Goal: Transaction & Acquisition: Purchase product/service

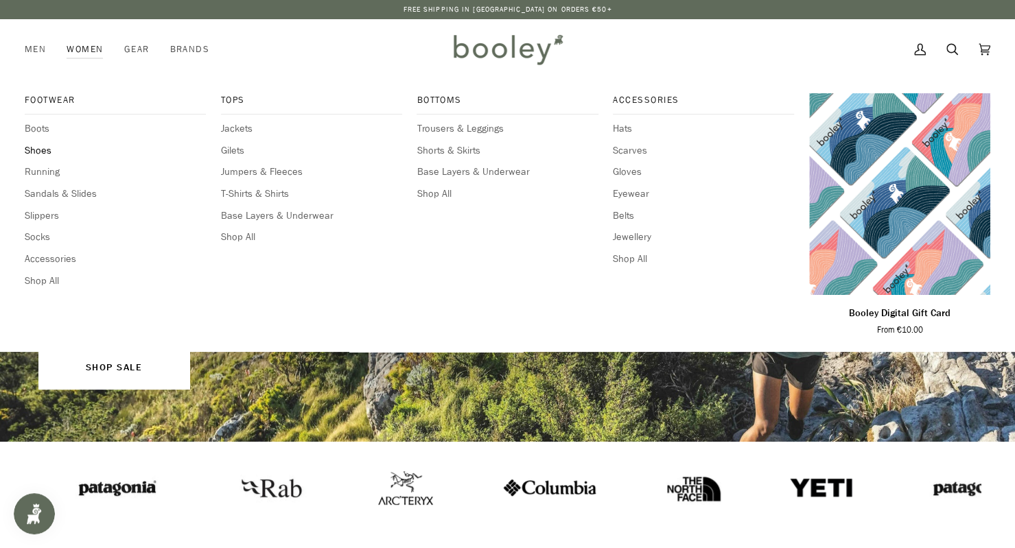
click at [38, 147] on span "Shoes" at bounding box center [115, 150] width 181 height 15
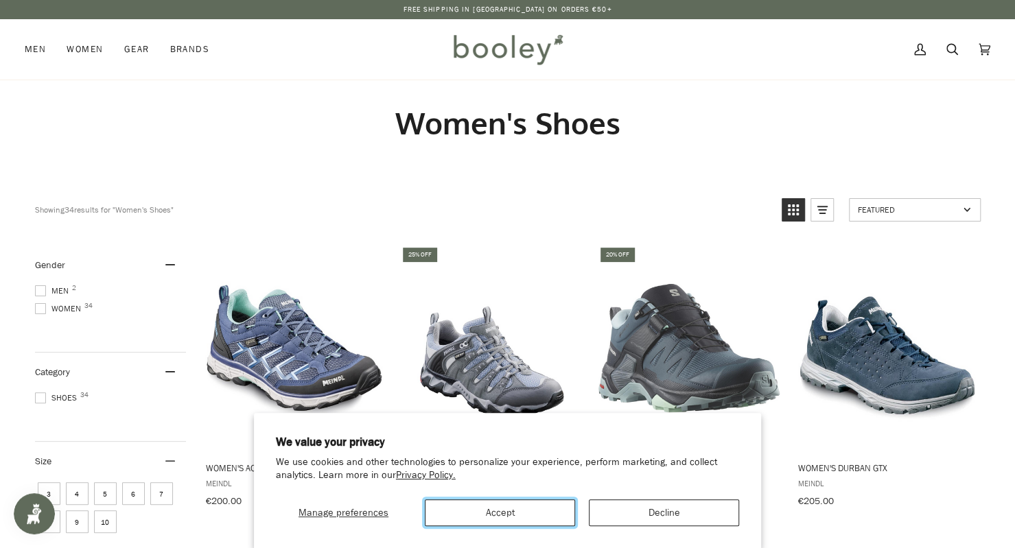
click at [514, 511] on button "Accept" at bounding box center [500, 512] width 150 height 27
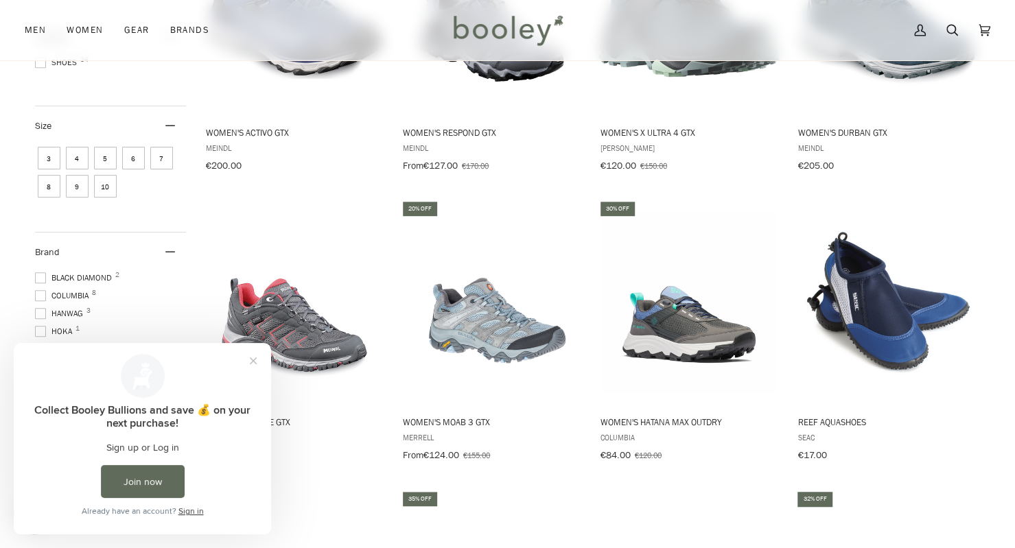
scroll to position [337, 0]
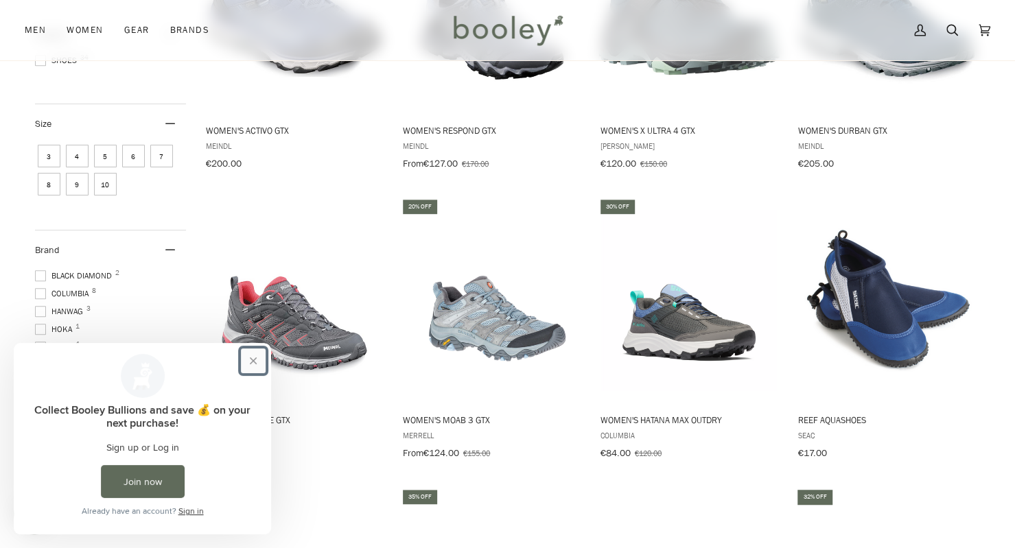
click at [255, 359] on button "Close prompt" at bounding box center [253, 360] width 25 height 25
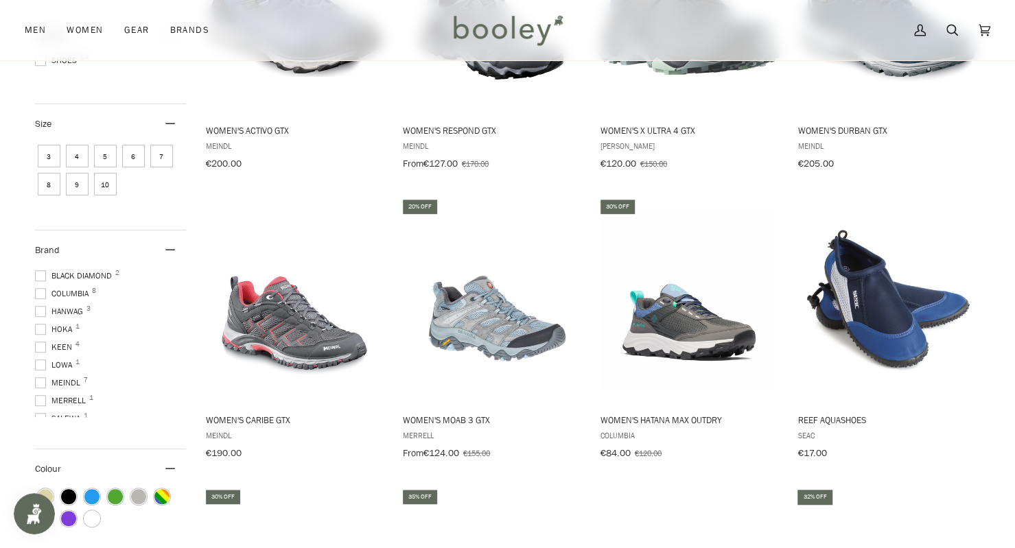
click at [66, 324] on span "Hoka 1" at bounding box center [55, 329] width 41 height 12
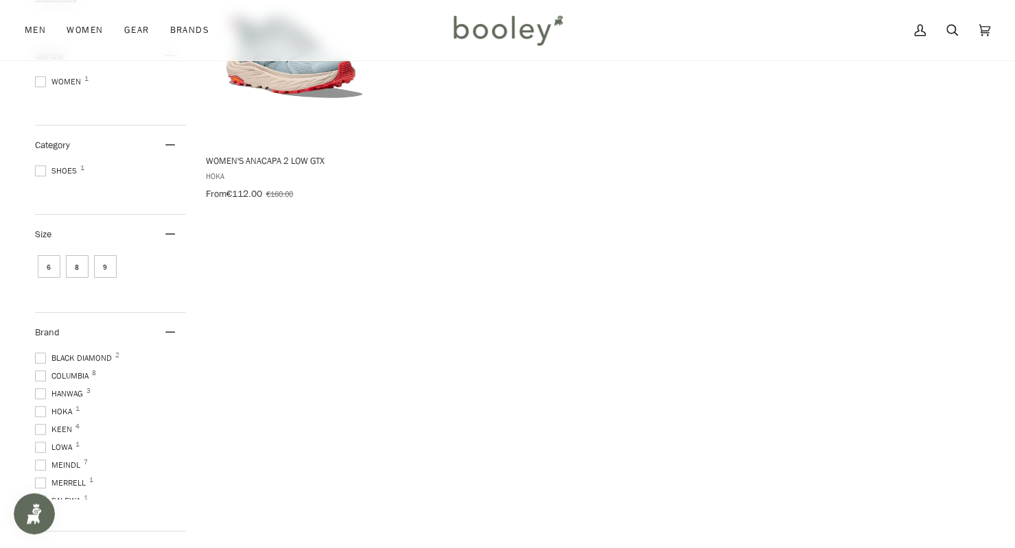
scroll to position [66, 0]
